Goal: Information Seeking & Learning: Compare options

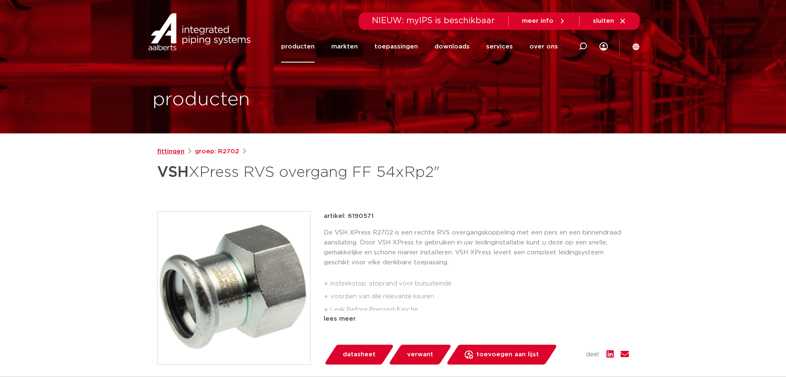
click at [182, 153] on link "fittingen" at bounding box center [170, 152] width 27 height 10
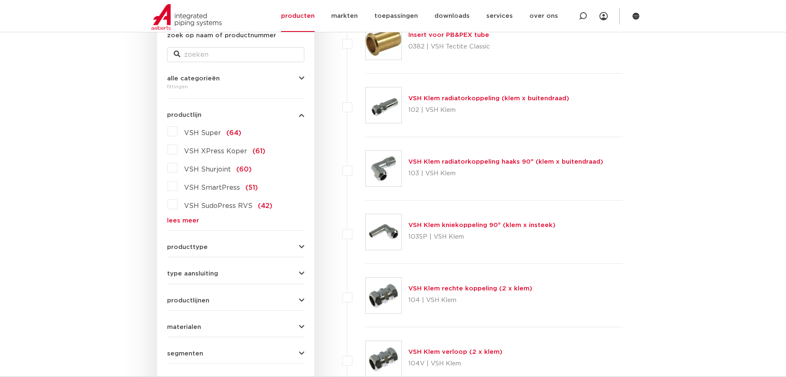
scroll to position [163, 0]
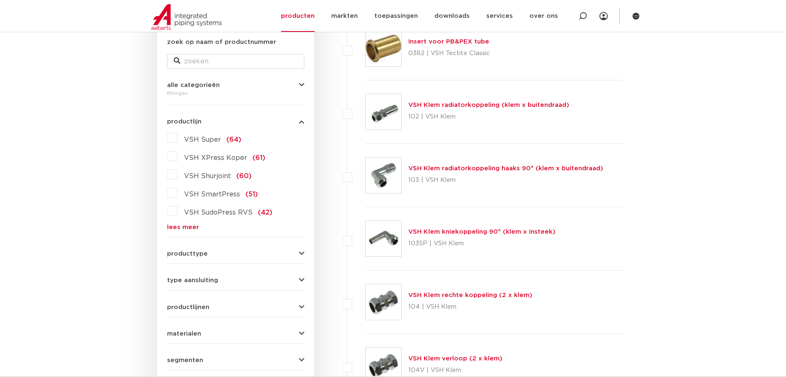
click at [180, 226] on link "lees meer" at bounding box center [235, 227] width 137 height 6
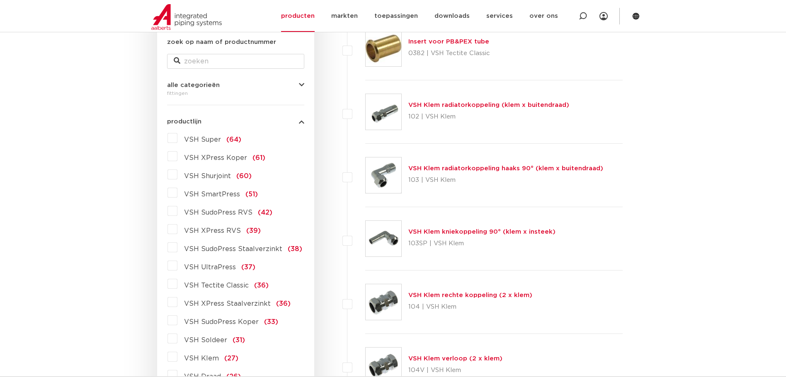
click at [177, 233] on label "VSH XPress RVS (39)" at bounding box center [218, 229] width 83 height 13
click at [0, 0] on input "VSH XPress RVS (39)" at bounding box center [0, 0] width 0 height 0
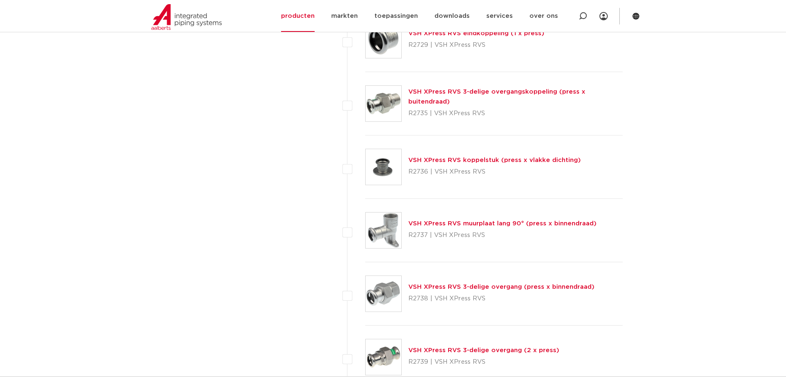
scroll to position [1697, 0]
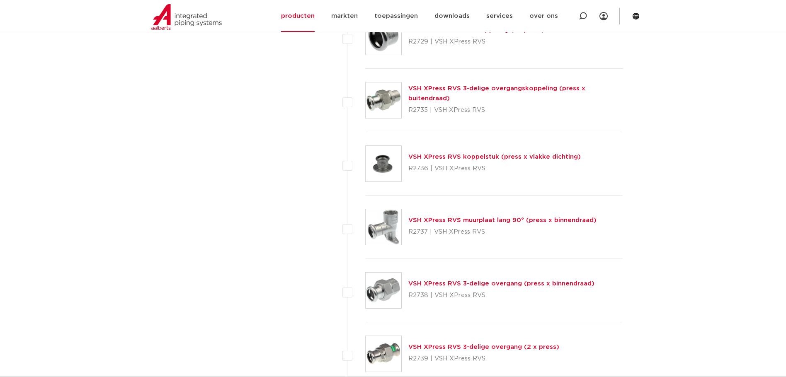
click at [510, 93] on link "VSH XPress RVS 3-delige overgangskoppeling (press x buitendraad)" at bounding box center [496, 93] width 177 height 16
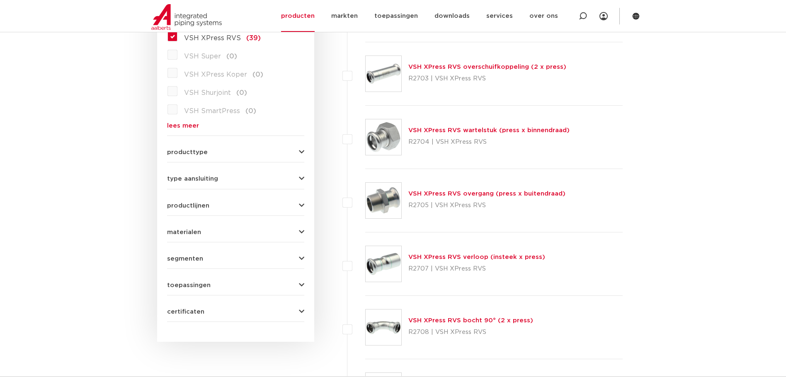
scroll to position [245, 0]
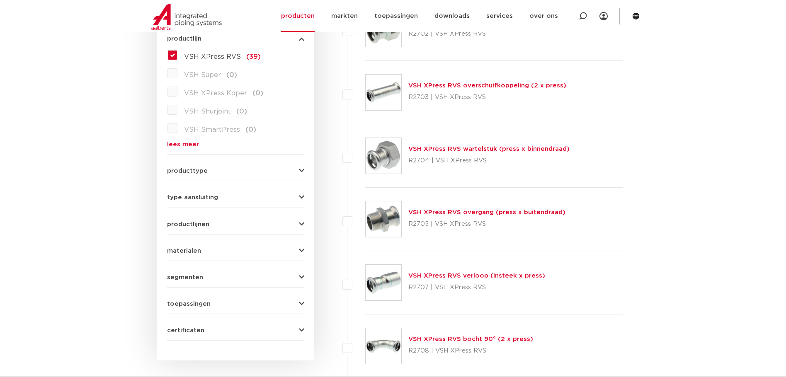
click at [480, 213] on link "VSH XPress RVS overgang (press x buitendraad)" at bounding box center [486, 212] width 157 height 6
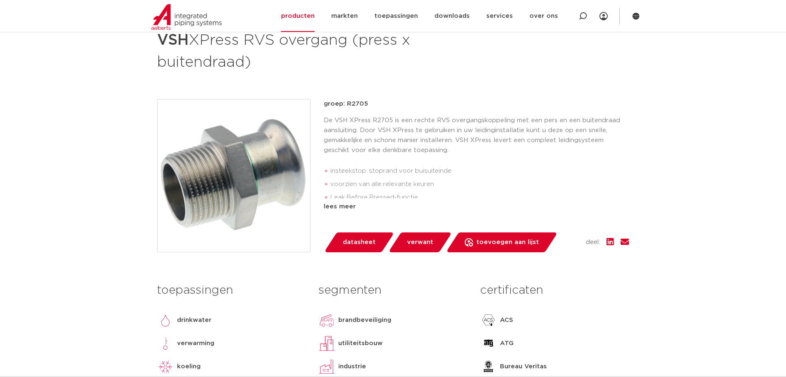
scroll to position [166, 0]
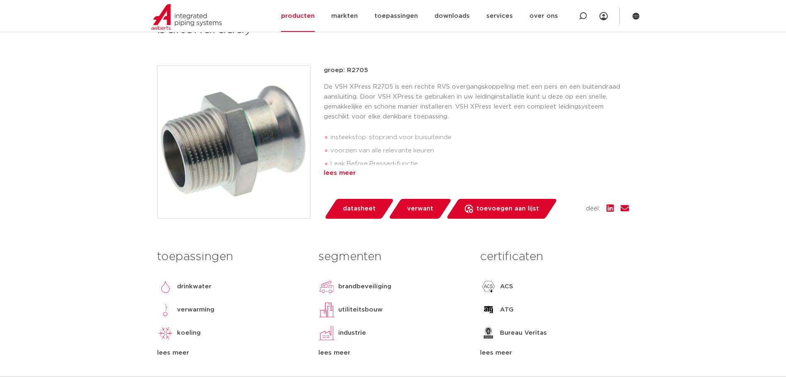
click at [336, 173] on div "lees meer" at bounding box center [476, 173] width 305 height 10
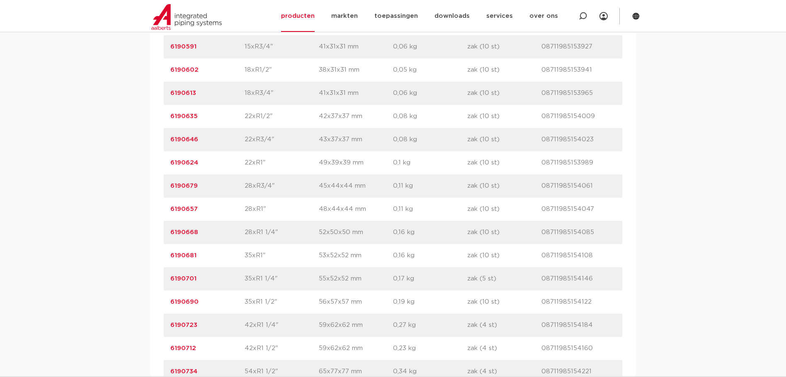
scroll to position [705, 0]
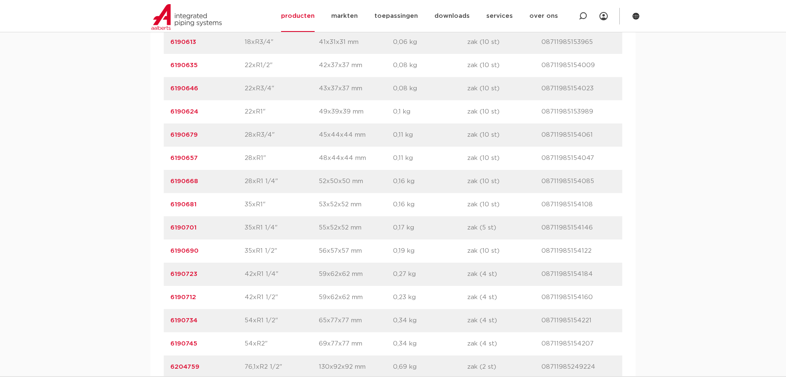
click at [460, 198] on div "artikelnummer 6190681 afmeting 35xR1" [GEOGRAPHIC_DATA] 53x52x52 mm gewicht 0,1…" at bounding box center [393, 204] width 459 height 23
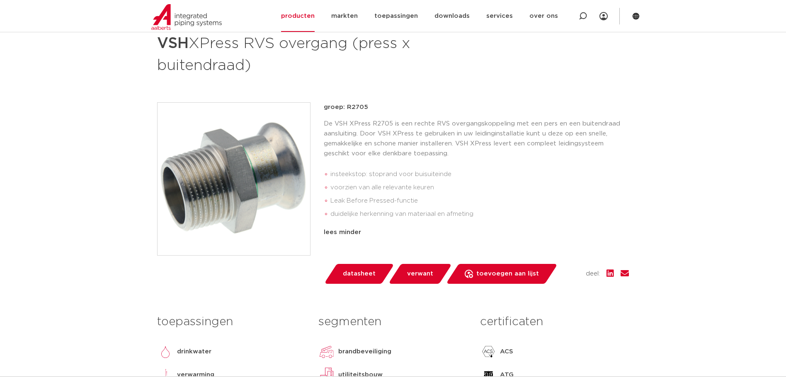
scroll to position [83, 0]
